Goal: Transaction & Acquisition: Purchase product/service

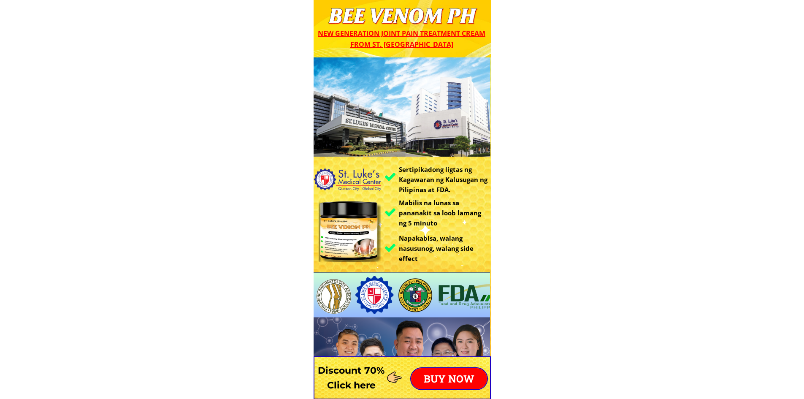
click at [457, 382] on p "BUY NOW" at bounding box center [449, 378] width 76 height 21
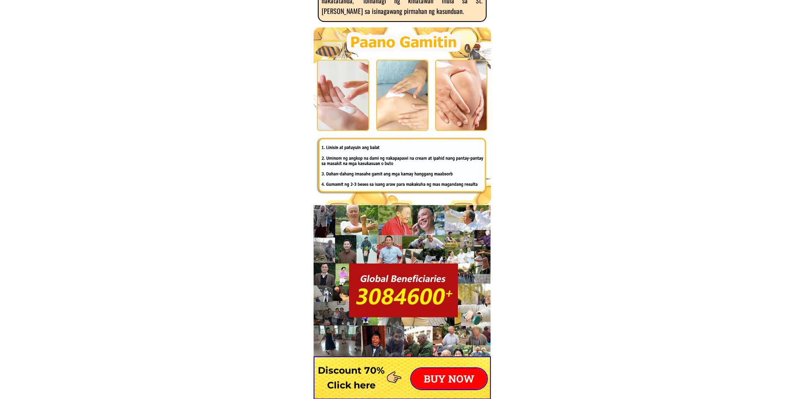
scroll to position [5670, 0]
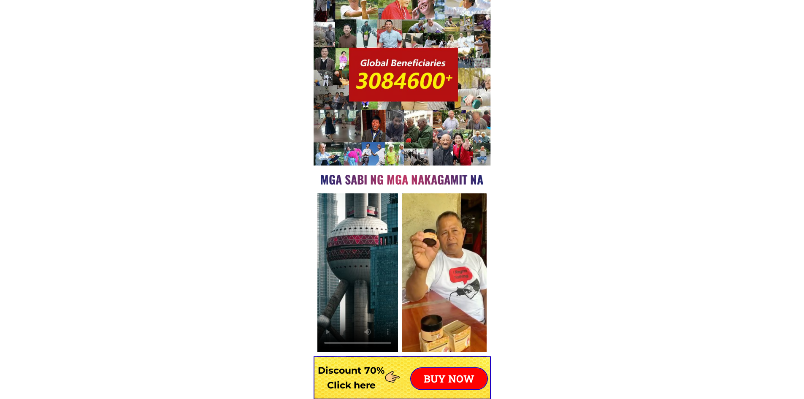
click at [441, 376] on p "BUY NOW" at bounding box center [449, 378] width 76 height 21
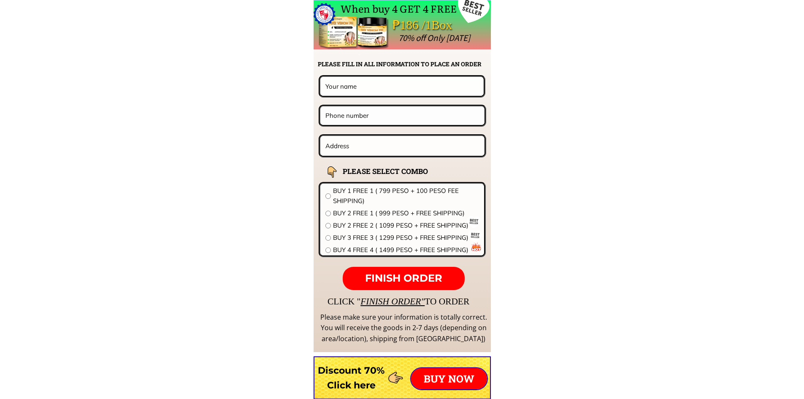
scroll to position [6622, 0]
paste input "[DEMOGRAPHIC_DATA] Señoron"
type input "[DEMOGRAPHIC_DATA] Señoron"
click at [334, 119] on input "tel" at bounding box center [402, 115] width 158 height 18
paste input "9653215369"
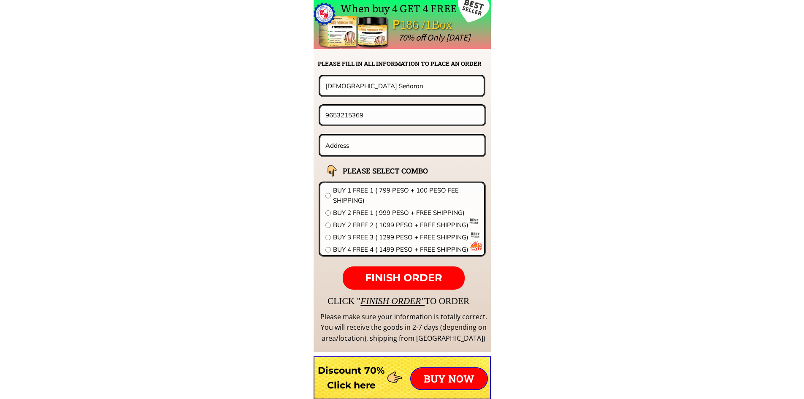
click at [326, 116] on input "9653215369" at bounding box center [402, 115] width 158 height 18
type input "09653215369"
drag, startPoint x: 347, startPoint y: 138, endPoint x: 350, endPoint y: 149, distance: 11.4
click at [347, 139] on input "text" at bounding box center [402, 145] width 159 height 20
click at [348, 146] on input "text" at bounding box center [402, 145] width 159 height 20
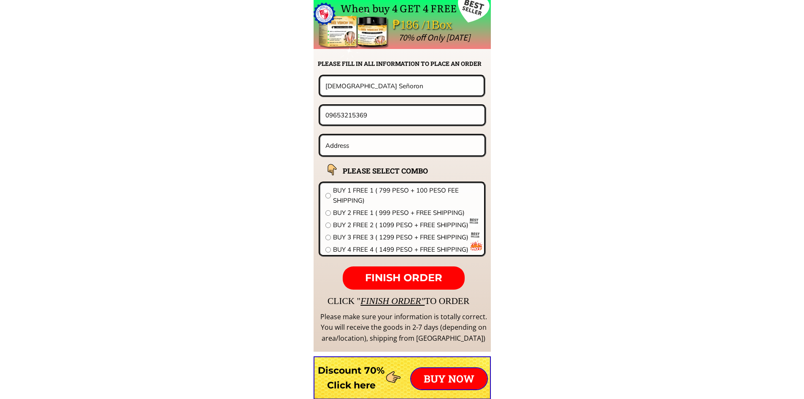
paste input "[PERSON_NAME] [GEOGRAPHIC_DATA]"
type input "[PERSON_NAME] [GEOGRAPHIC_DATA]"
click at [341, 249] on span "BUY 4 FREE 4 ( 1499 PESO + FREE SHIPPING)" at bounding box center [406, 249] width 146 height 10
radio input "true"
click at [392, 286] on p "FINISH ORDER" at bounding box center [404, 278] width 122 height 24
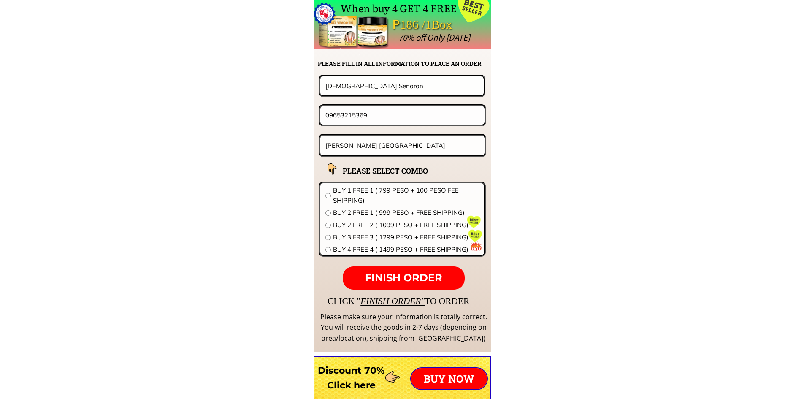
click at [337, 85] on input "[DEMOGRAPHIC_DATA] Señoron" at bounding box center [401, 85] width 157 height 19
type input "Tony Lidem"
click at [357, 112] on input "09653215369" at bounding box center [402, 115] width 158 height 18
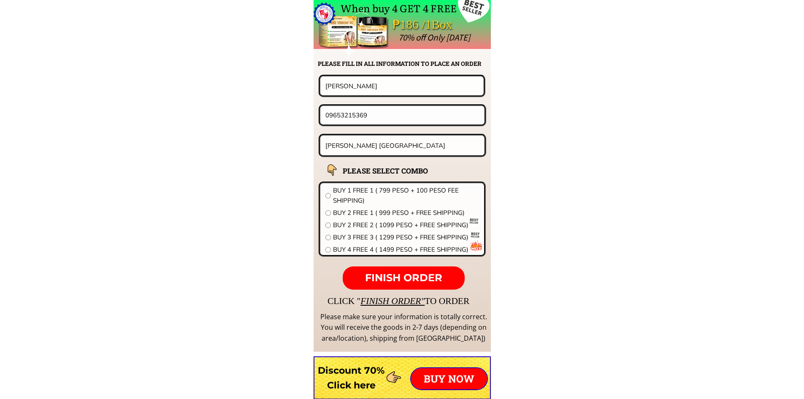
click at [357, 112] on input "09653215369" at bounding box center [402, 115] width 158 height 18
paste input "9752517060"
type input "9752517060"
click at [347, 142] on input "[PERSON_NAME] [GEOGRAPHIC_DATA]" at bounding box center [402, 145] width 159 height 20
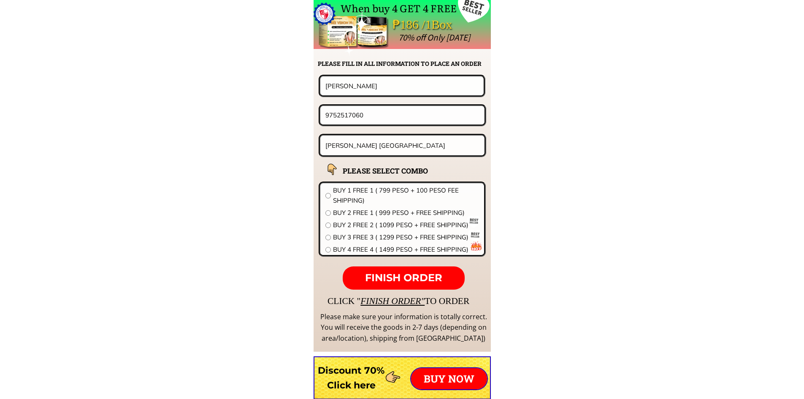
click at [347, 142] on input "[PERSON_NAME] [GEOGRAPHIC_DATA]" at bounding box center [402, 145] width 159 height 20
paste input "Lusod Mandela Quirino province"
type input "Lusod Mandela Quirino province"
click at [329, 252] on input "radio" at bounding box center [327, 249] width 5 height 5
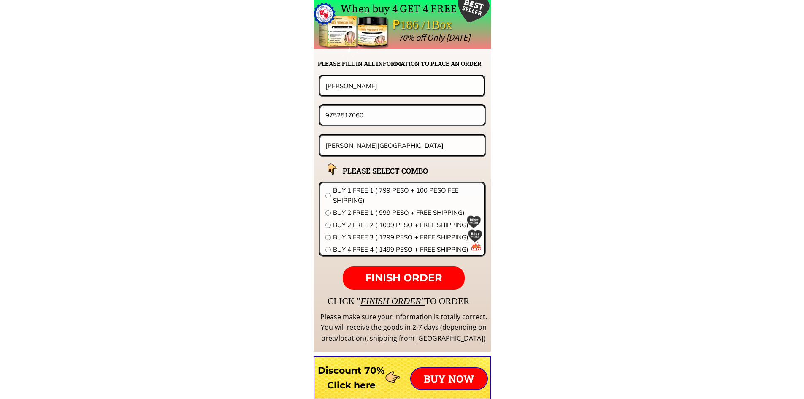
radio input "true"
click at [384, 276] on span "FINISH ORDER" at bounding box center [403, 277] width 77 height 12
click at [325, 111] on input "9752517060" at bounding box center [402, 115] width 158 height 18
type input "09752517060"
click at [401, 276] on span "FINISH ORDER" at bounding box center [403, 277] width 77 height 12
